Goal: Task Accomplishment & Management: Manage account settings

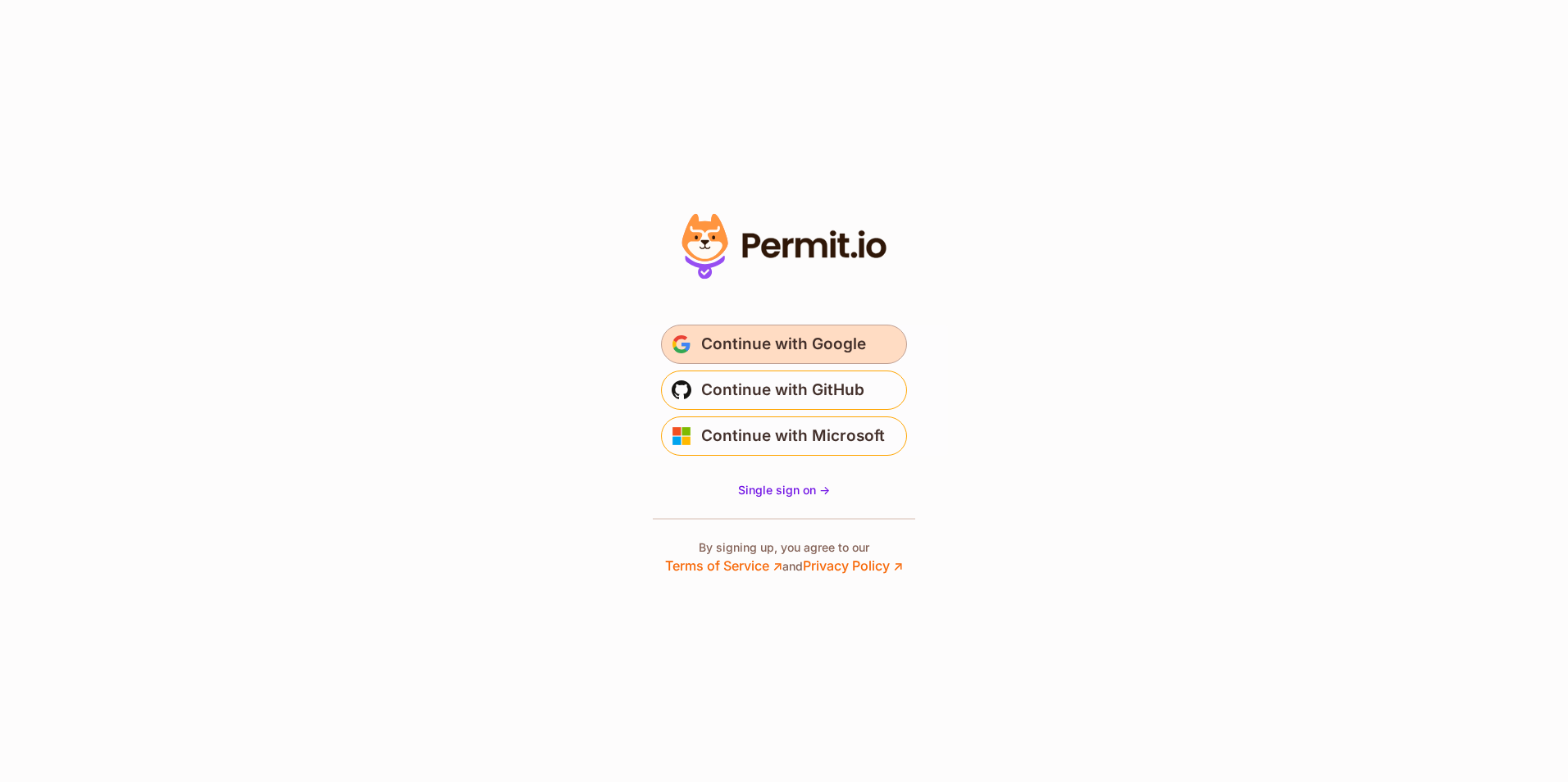
click at [808, 353] on span "Continue with Google" at bounding box center [784, 345] width 164 height 26
